Goal: Find contact information: Find contact information

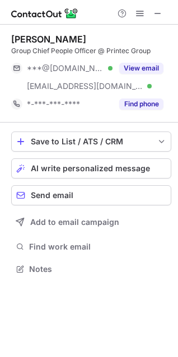
scroll to position [261, 178]
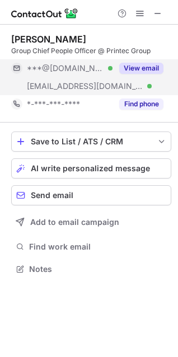
click at [139, 69] on button "View email" at bounding box center [141, 68] width 44 height 11
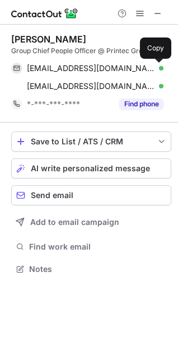
click at [156, 69] on span at bounding box center [157, 68] width 9 height 9
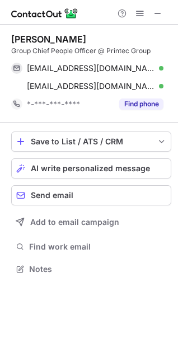
click at [162, 21] on div at bounding box center [89, 12] width 178 height 25
click at [162, 20] on div at bounding box center [89, 12] width 178 height 25
click at [162, 17] on span at bounding box center [157, 13] width 9 height 9
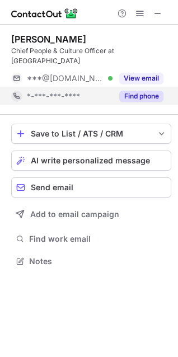
scroll to position [244, 178]
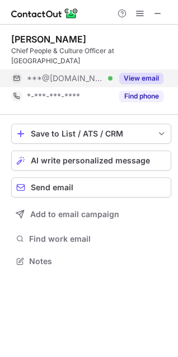
click at [155, 73] on button "View email" at bounding box center [141, 78] width 44 height 11
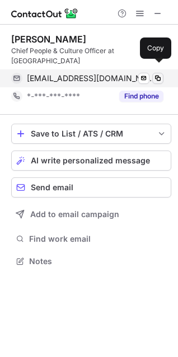
click at [156, 74] on span at bounding box center [157, 78] width 9 height 9
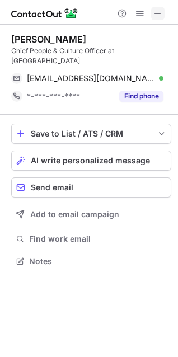
click at [155, 18] on span at bounding box center [157, 13] width 9 height 9
